Goal: Information Seeking & Learning: Understand process/instructions

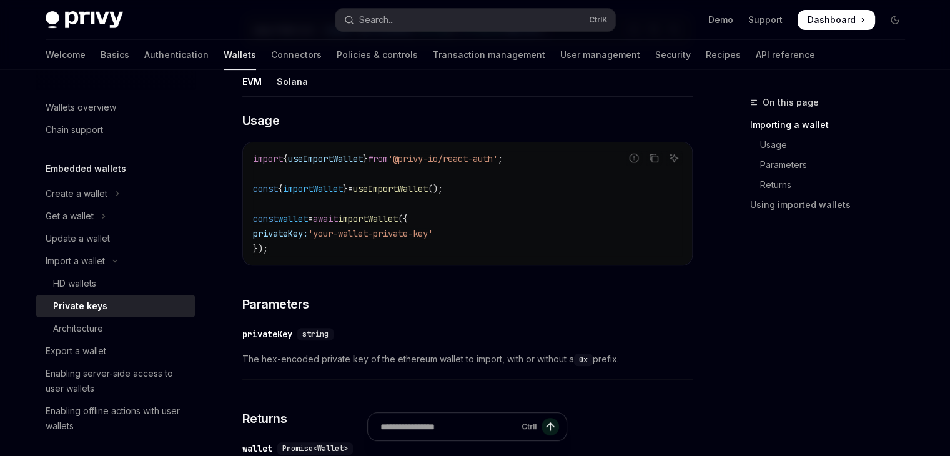
scroll to position [381, 0]
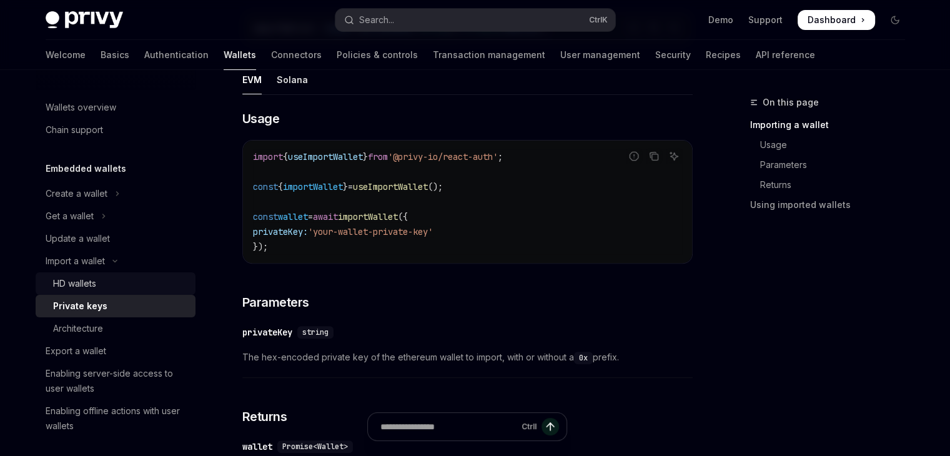
click at [112, 285] on div "HD wallets" at bounding box center [120, 283] width 135 height 15
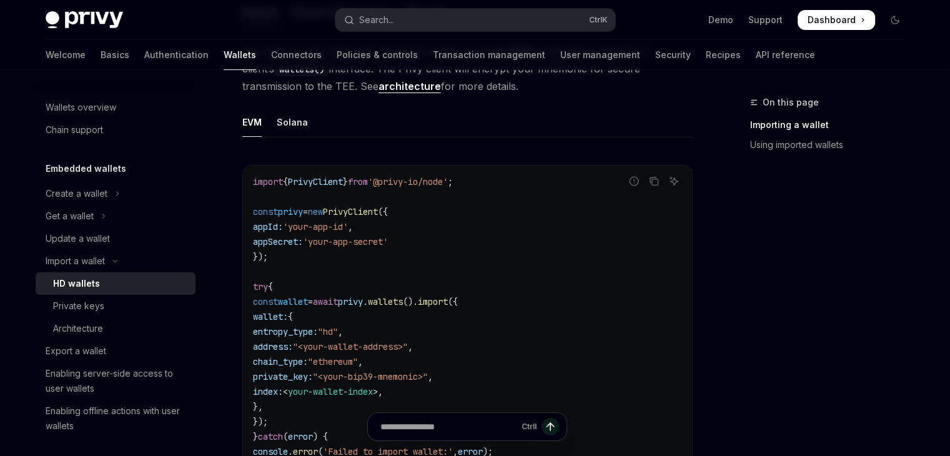
scroll to position [405, 0]
click at [120, 307] on div "Private keys" at bounding box center [120, 306] width 135 height 15
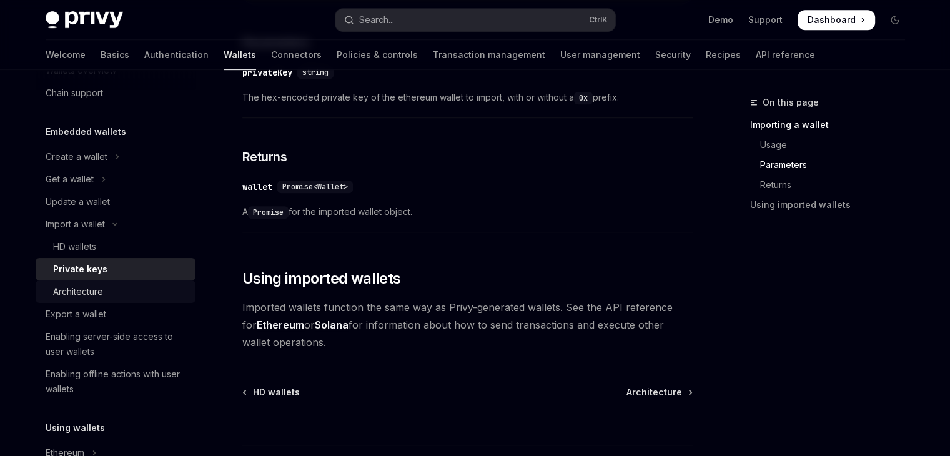
scroll to position [37, 0]
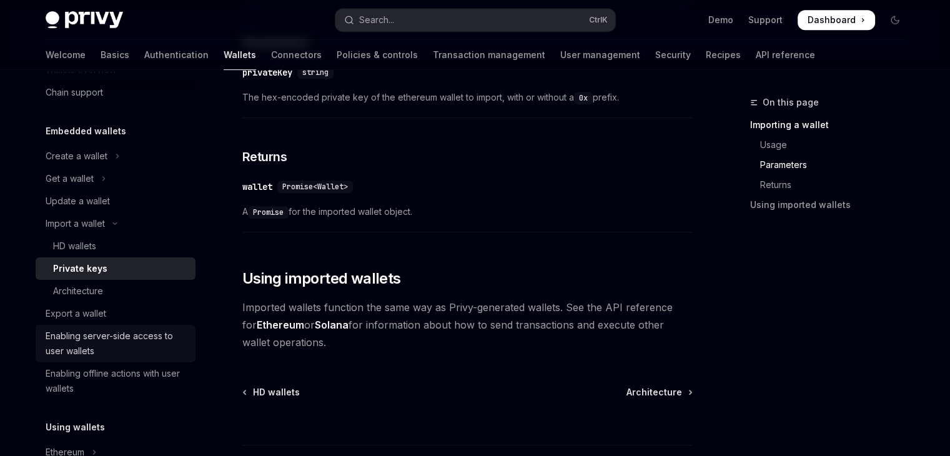
click at [132, 352] on div "Enabling server-side access to user wallets" at bounding box center [117, 344] width 142 height 30
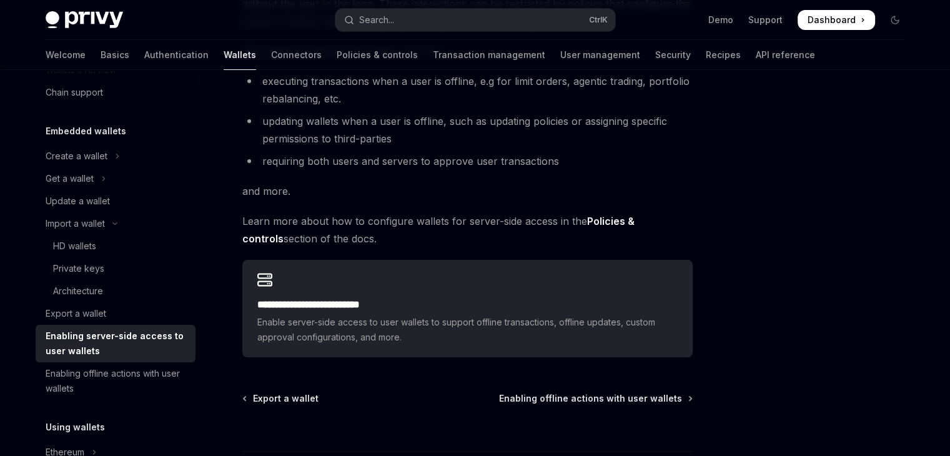
scroll to position [205, 0]
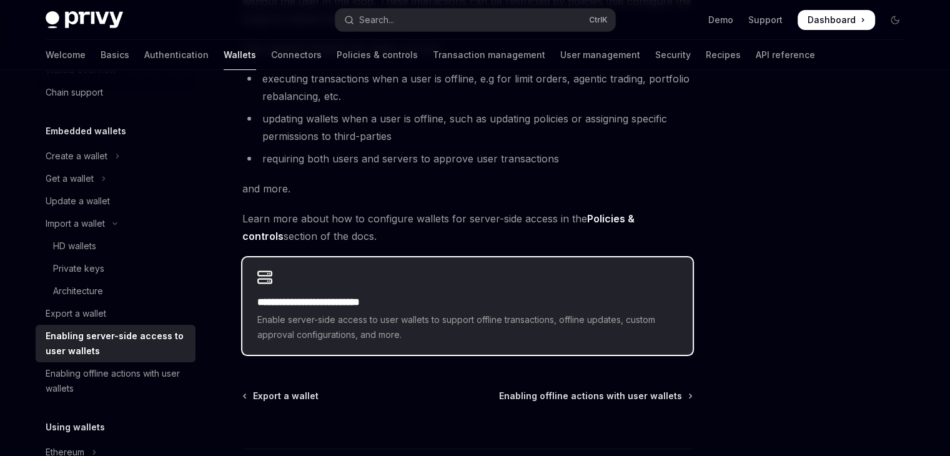
click at [385, 319] on span "Enable server-side access to user wallets to support offline transactions, offl…" at bounding box center [467, 327] width 420 height 30
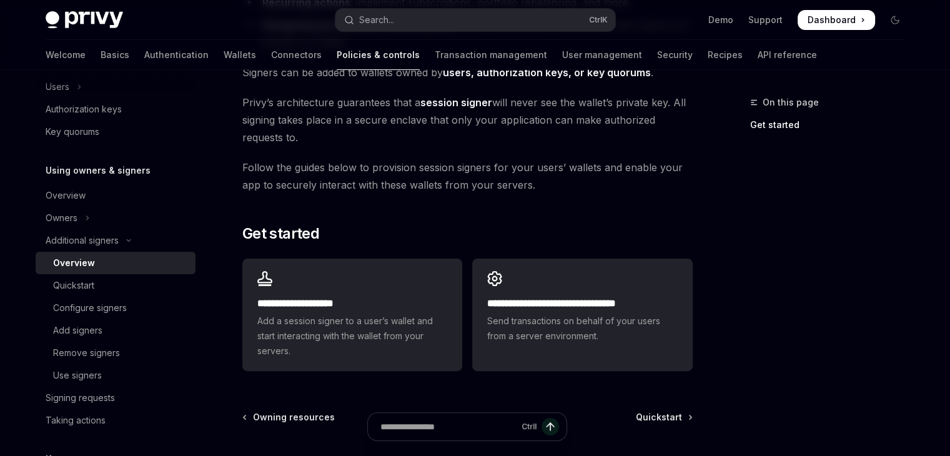
scroll to position [268, 0]
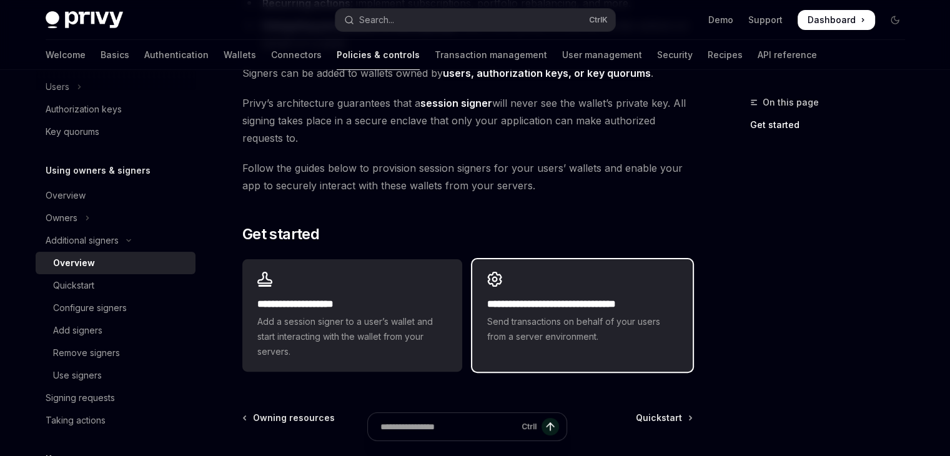
click at [585, 328] on span "Send transactions on behalf of your users from a server environment." at bounding box center [582, 329] width 190 height 30
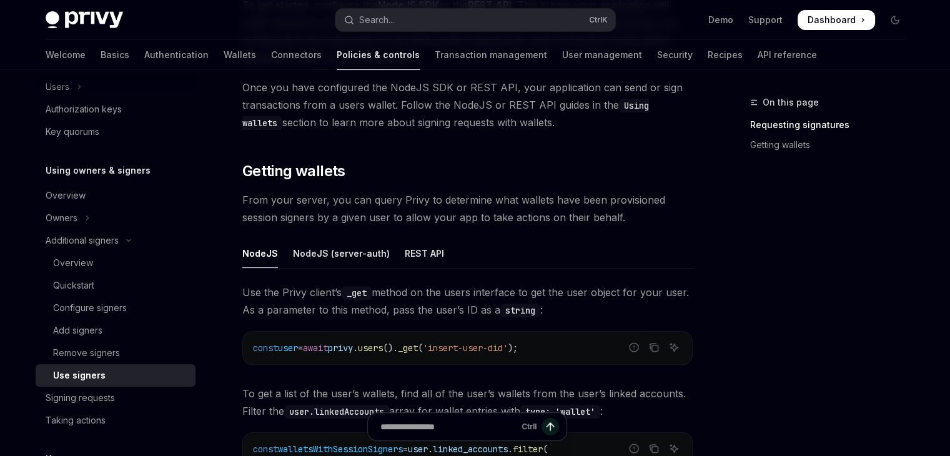
scroll to position [320, 0]
click at [360, 251] on div "NodeJS (server-auth)" at bounding box center [341, 254] width 97 height 29
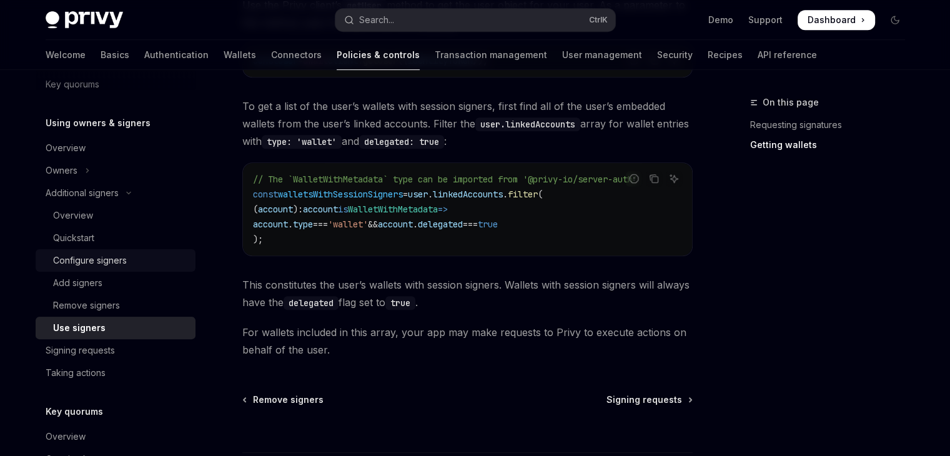
scroll to position [440, 0]
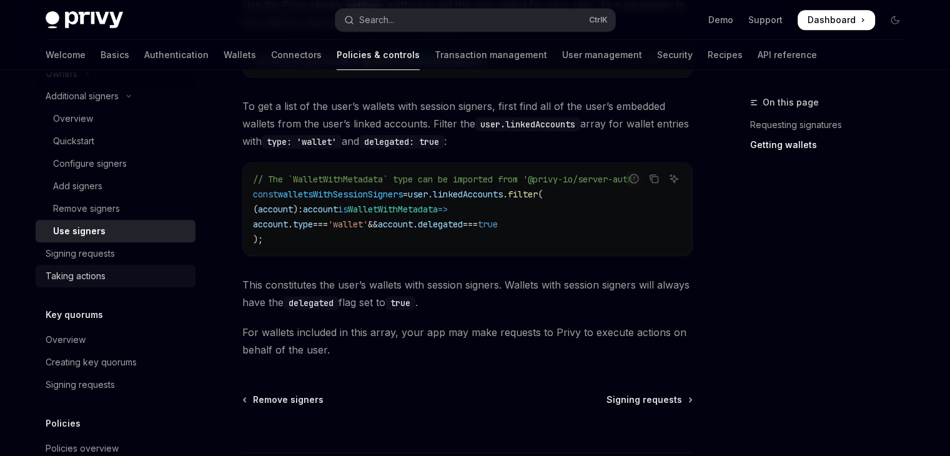
click at [100, 265] on link "Taking actions" at bounding box center [116, 276] width 160 height 22
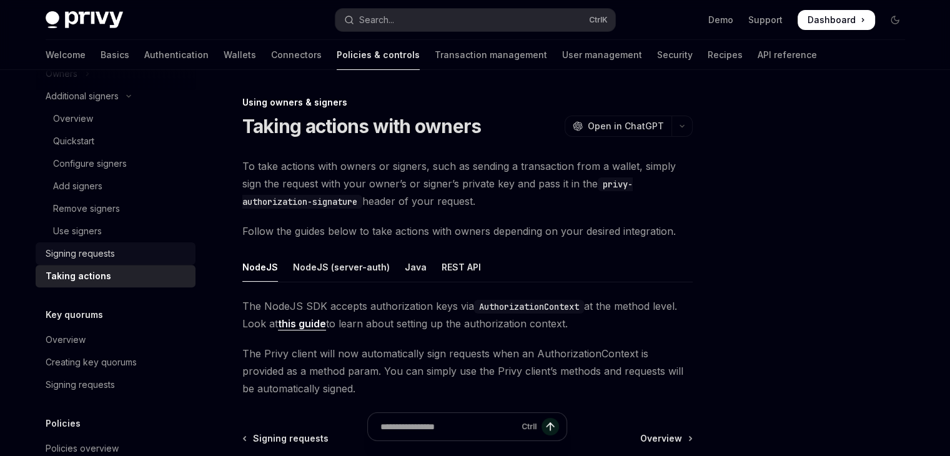
click at [94, 259] on div "Signing requests" at bounding box center [80, 253] width 69 height 15
type textarea "*"
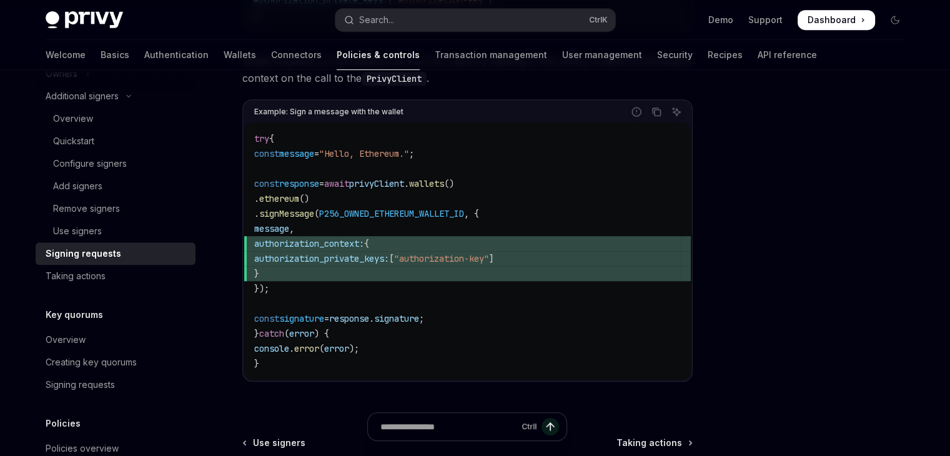
scroll to position [593, 0]
click at [398, 297] on code "try { const message = "Hello, Ethereum." ; const response = await privyClient .…" at bounding box center [467, 252] width 427 height 240
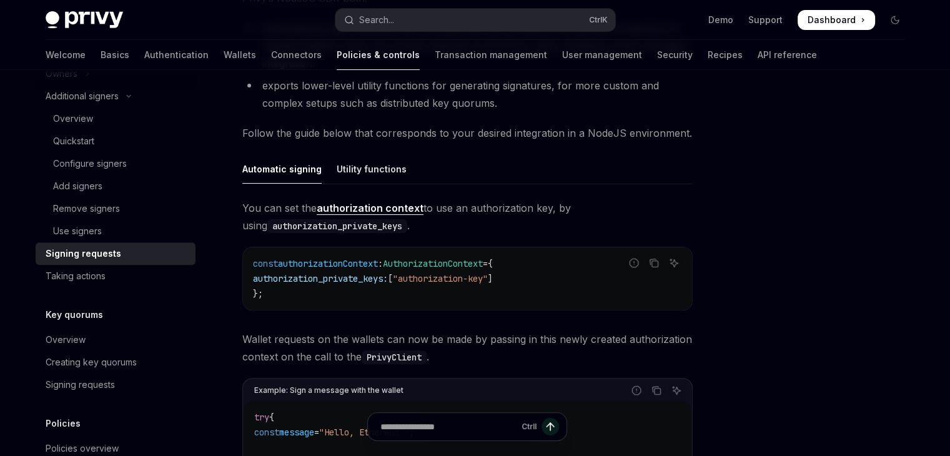
scroll to position [162, 0]
